Goal: Task Accomplishment & Management: Use online tool/utility

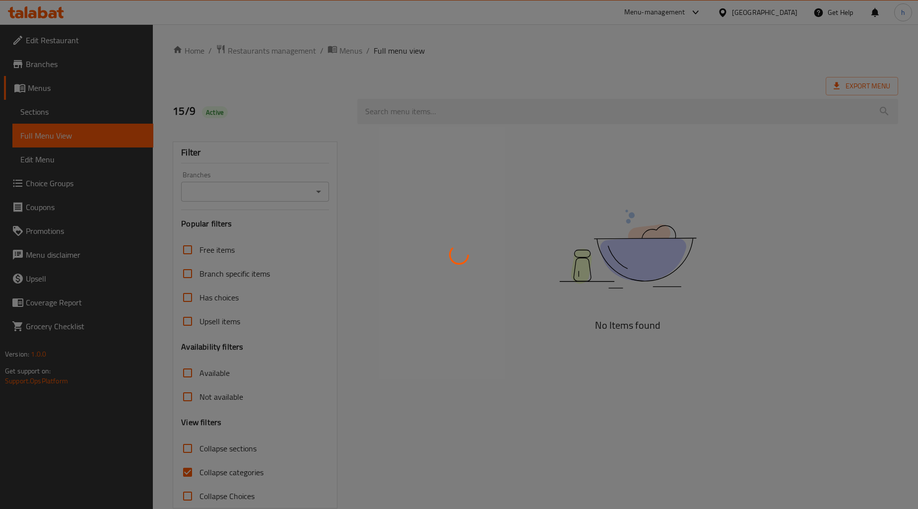
click at [552, 257] on div at bounding box center [459, 254] width 918 height 509
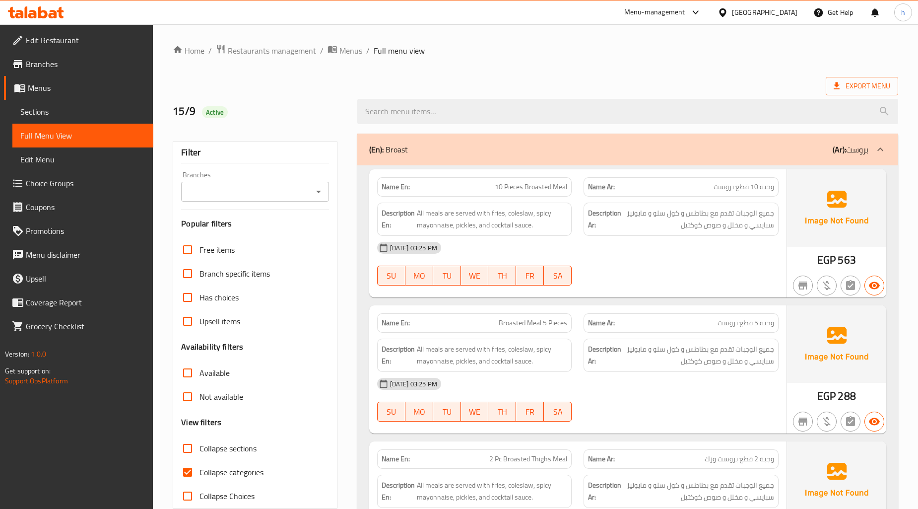
click at [782, 10] on div "Egypt" at bounding box center [765, 12] width 66 height 11
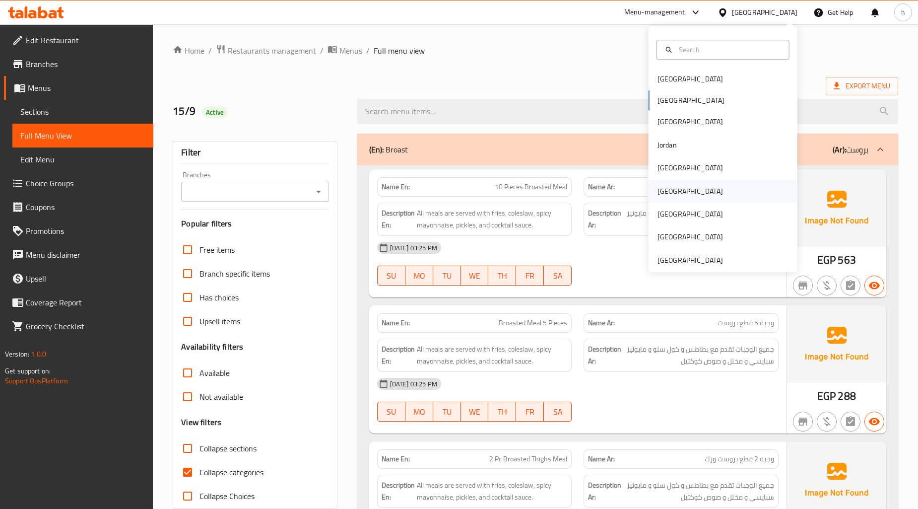
click at [718, 190] on div "[GEOGRAPHIC_DATA]" at bounding box center [723, 191] width 149 height 23
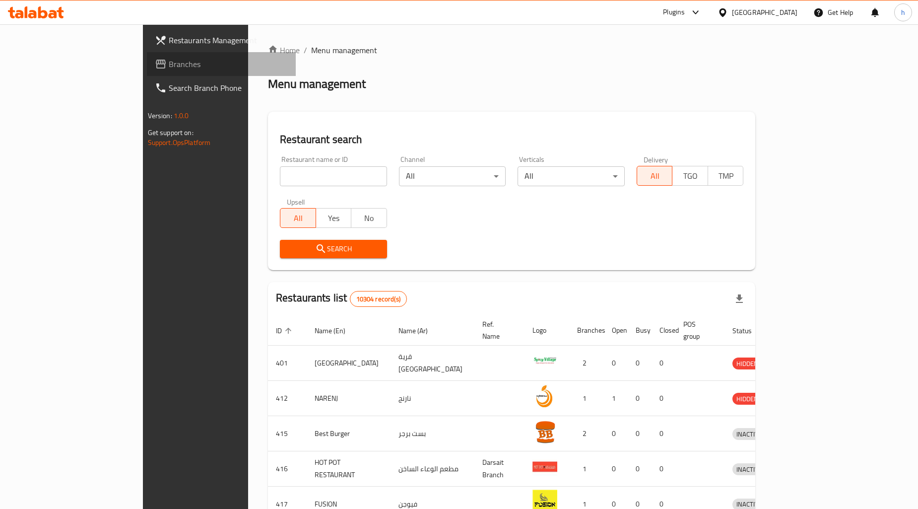
click at [169, 62] on span "Branches" at bounding box center [229, 64] width 120 height 12
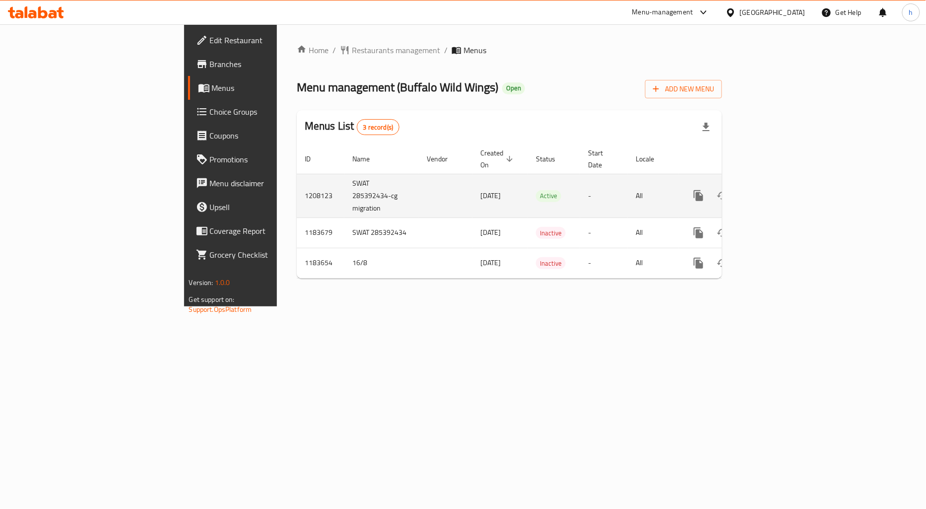
click at [775, 191] on icon "enhanced table" at bounding box center [770, 195] width 9 height 9
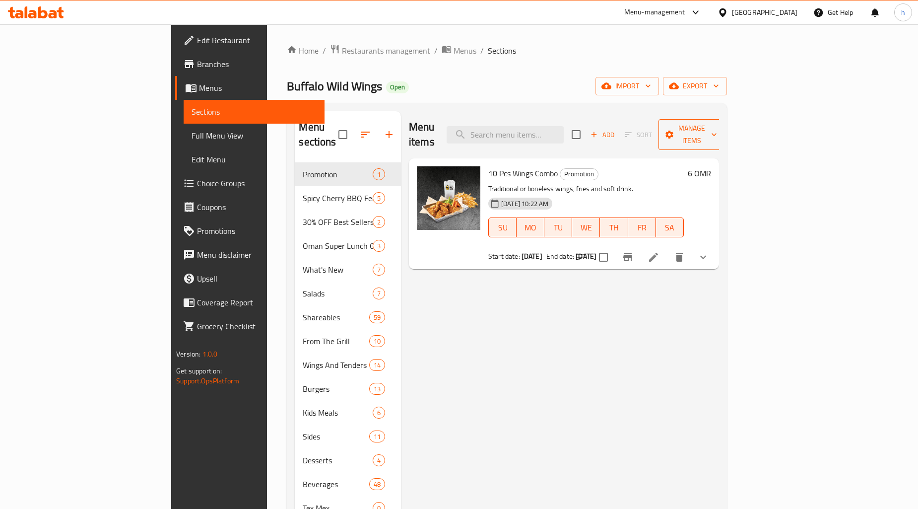
click at [717, 127] on span "Manage items" at bounding box center [692, 134] width 51 height 25
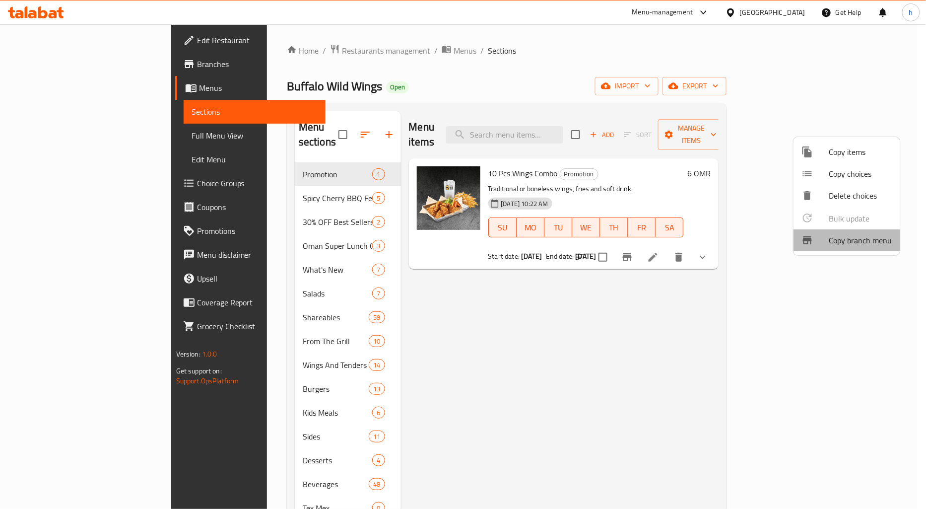
click at [864, 237] on span "Copy branch menu" at bounding box center [860, 240] width 63 height 12
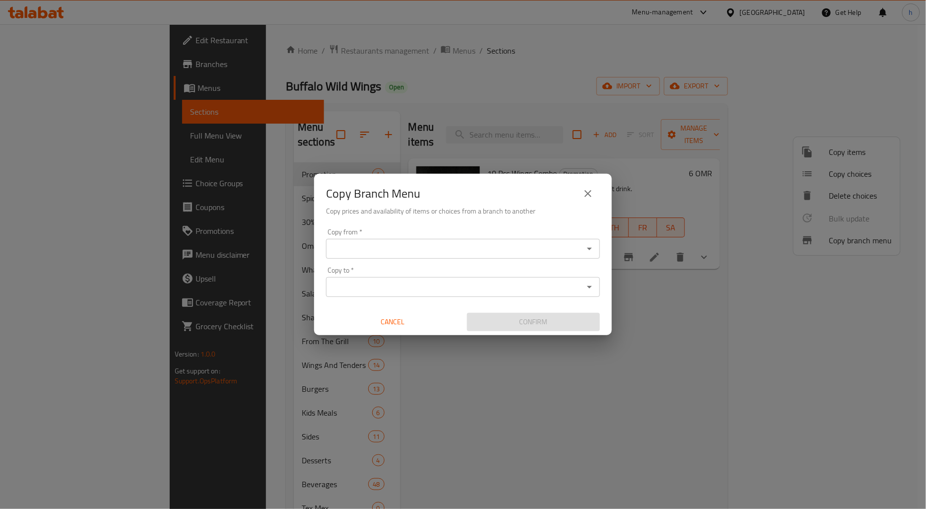
click at [414, 254] on input "Copy from   *" at bounding box center [455, 249] width 252 height 14
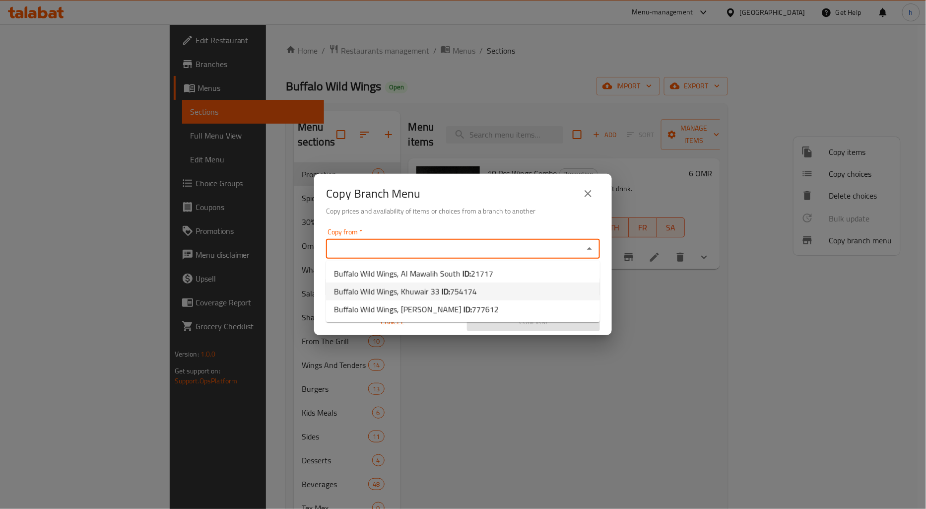
click at [430, 288] on span "Buffalo Wild Wings, Khuwair 33 ID: 754174" at bounding box center [405, 291] width 143 height 12
type input "Buffalo Wild Wings, Khuwair 33"
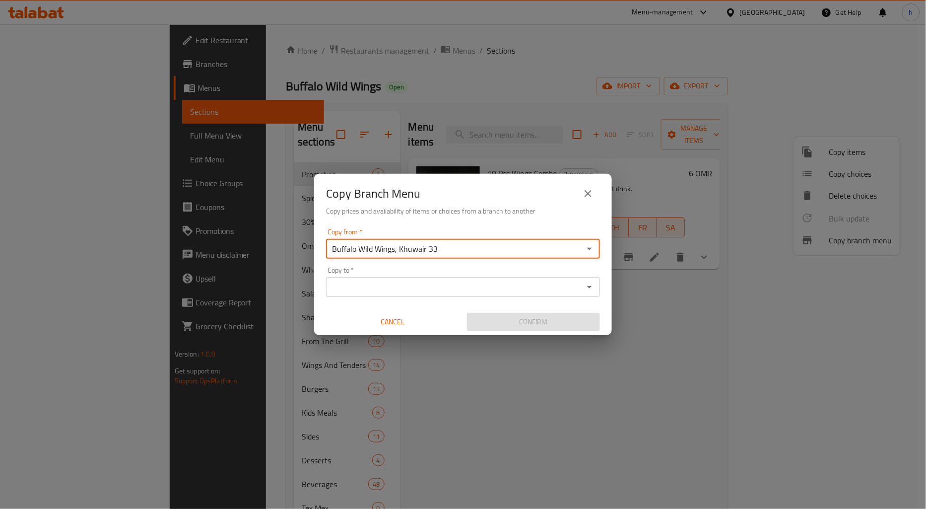
click at [472, 280] on input "Copy to   *" at bounding box center [455, 287] width 252 height 14
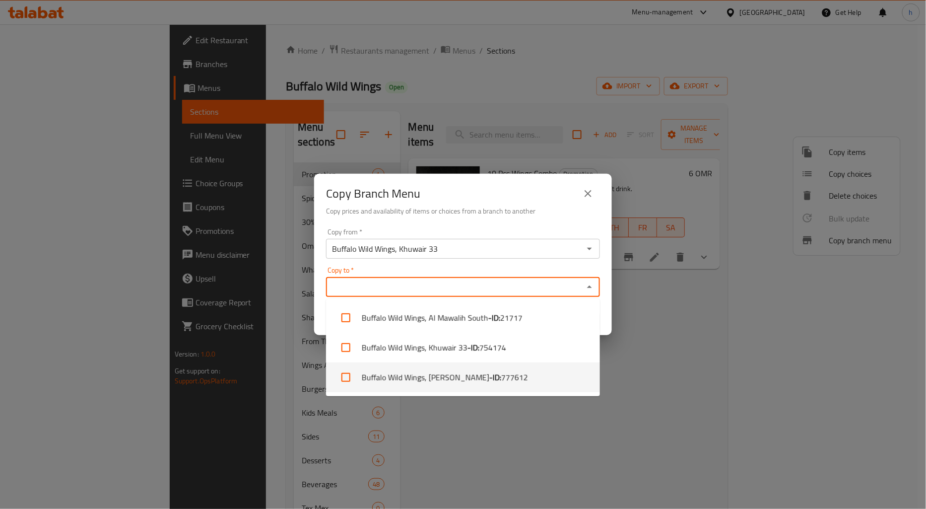
click at [489, 372] on b "- ID:" at bounding box center [495, 377] width 12 height 12
checkbox input "true"
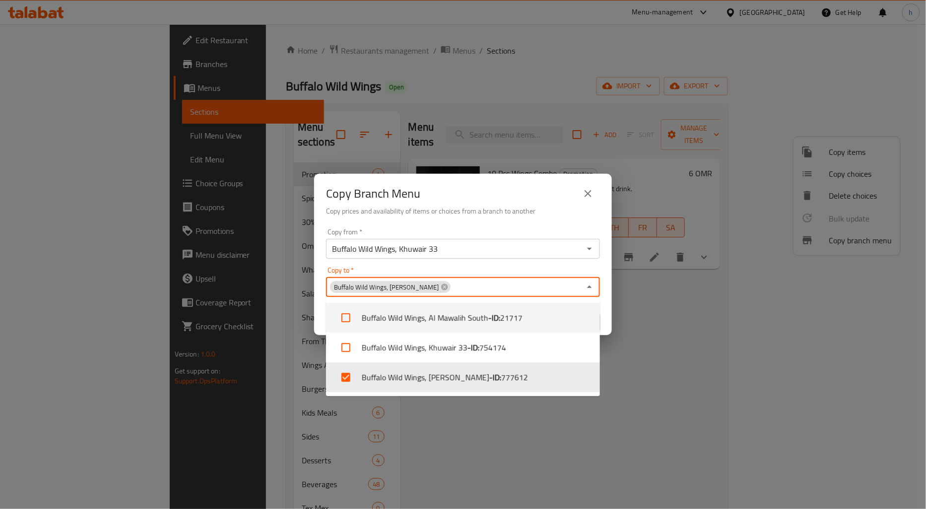
click at [606, 309] on div "Copy from   * Buffalo Wild Wings, Khuwair 33 Copy from * Copy to   * Buffalo Wi…" at bounding box center [463, 279] width 298 height 111
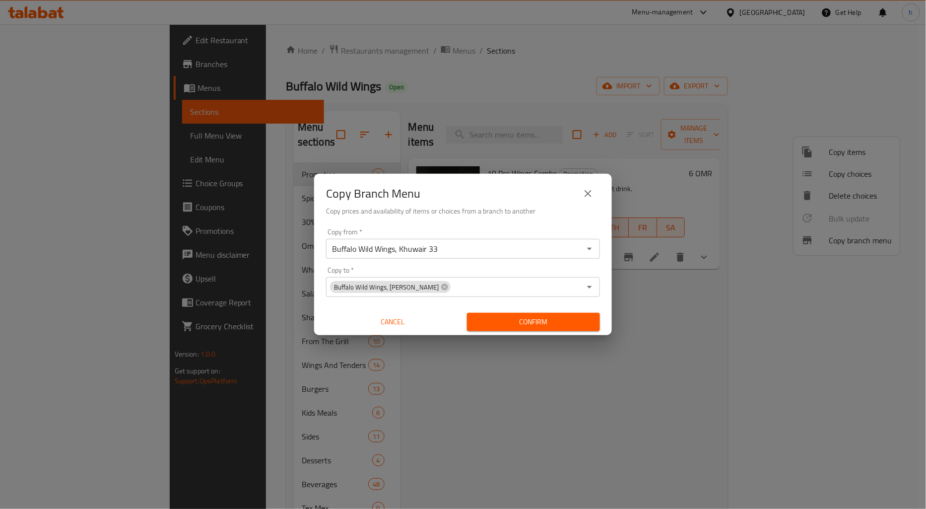
click at [557, 315] on button "Confirm" at bounding box center [533, 322] width 133 height 18
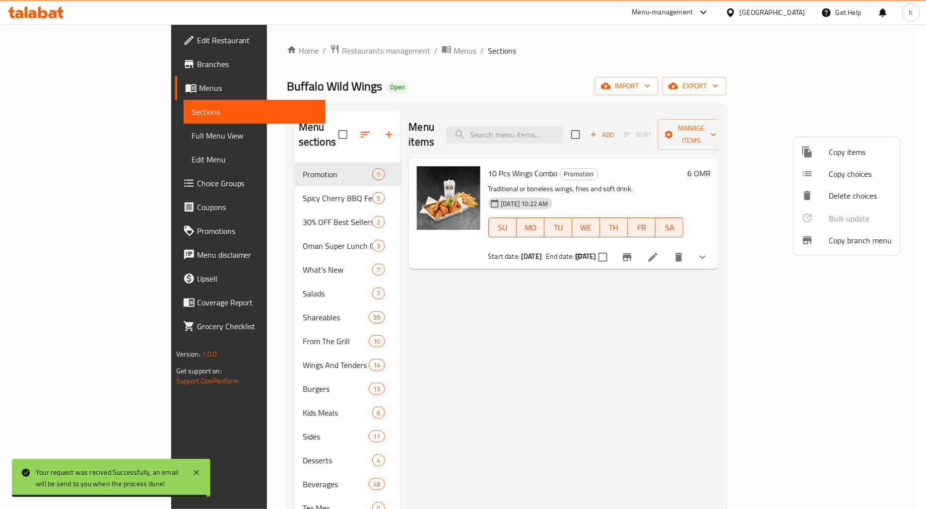
click at [75, 65] on div at bounding box center [463, 254] width 926 height 509
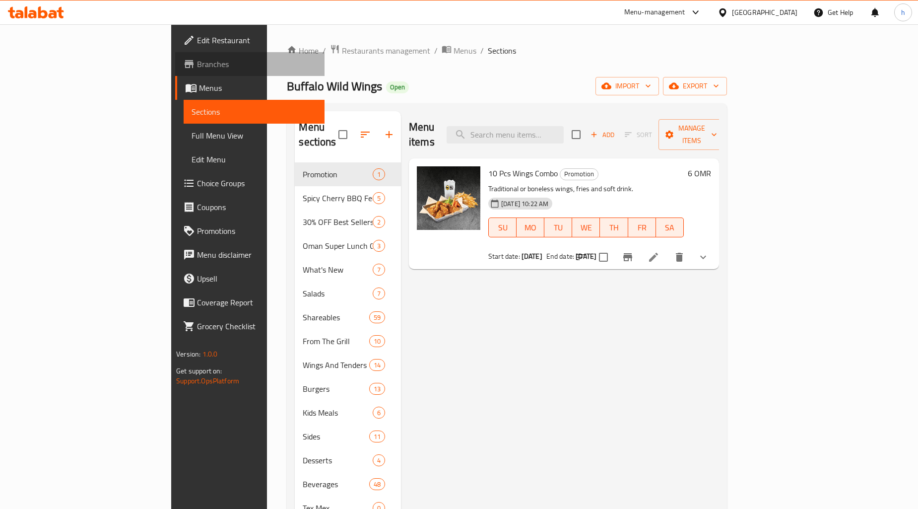
click at [197, 65] on span "Branches" at bounding box center [257, 64] width 120 height 12
